Goal: Navigation & Orientation: Find specific page/section

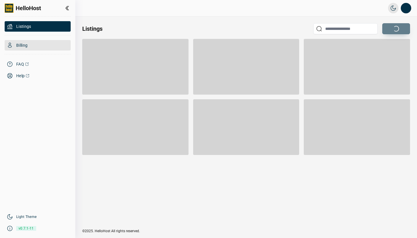
click at [21, 46] on span "Billing" at bounding box center [21, 45] width 11 height 6
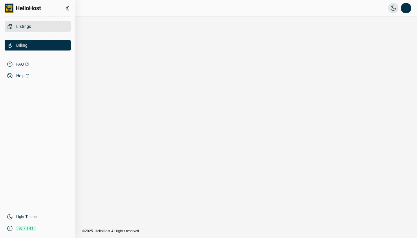
click at [24, 27] on span "Listings" at bounding box center [23, 26] width 15 height 6
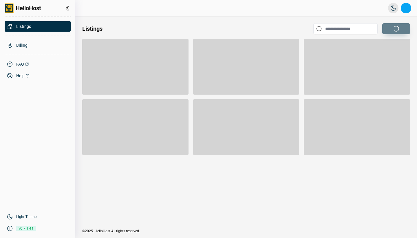
click at [408, 10] on button "Open profile menu" at bounding box center [406, 8] width 10 height 10
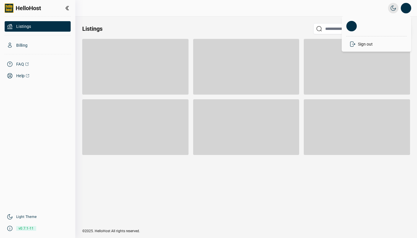
click at [312, 18] on div "Listings" at bounding box center [246, 122] width 342 height 212
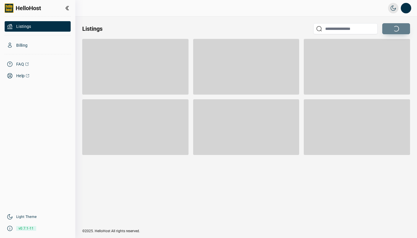
click at [27, 8] on span "HelloHost" at bounding box center [28, 8] width 25 height 8
